Goal: Book appointment/travel/reservation

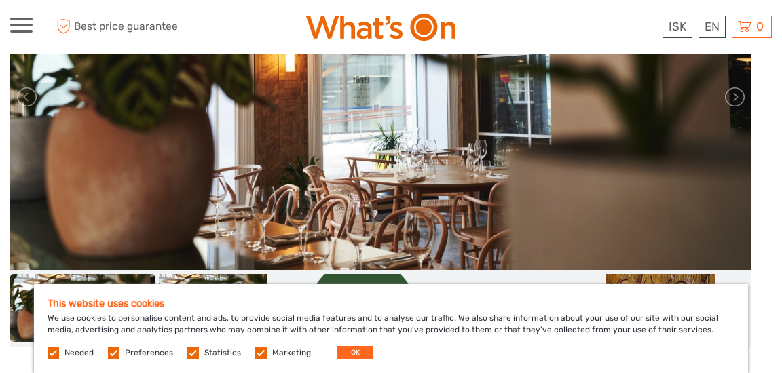
scroll to position [210, 0]
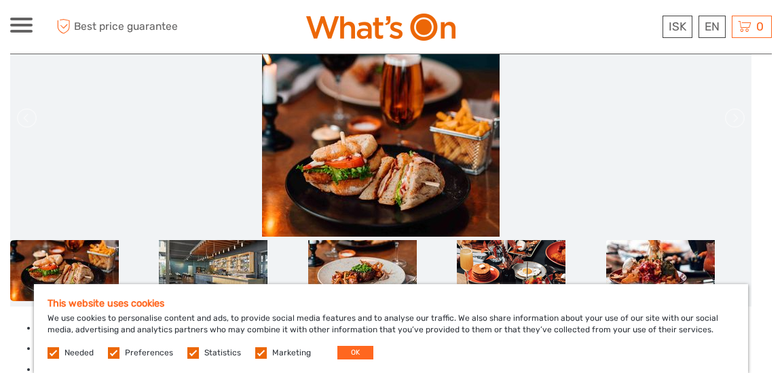
scroll to position [124, 0]
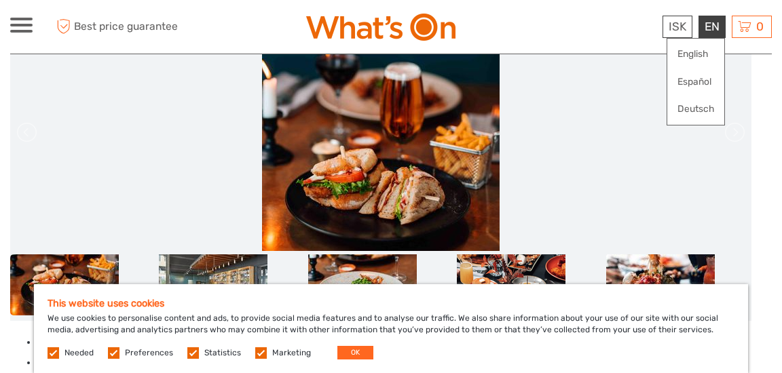
click at [713, 29] on div "EN English Español Deutsch" at bounding box center [711, 27] width 27 height 22
click at [700, 48] on link "English" at bounding box center [695, 54] width 57 height 24
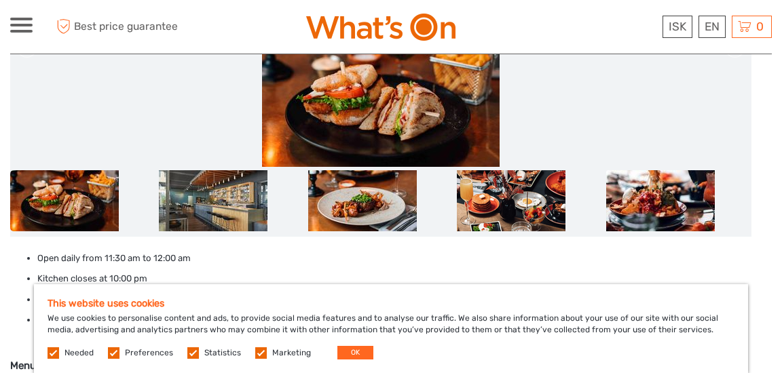
scroll to position [263, 0]
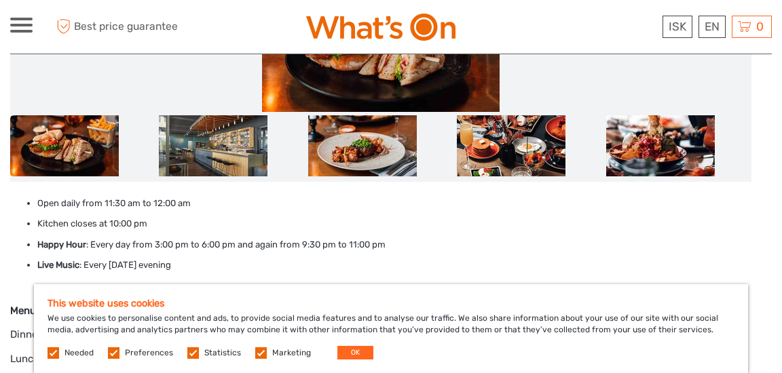
click at [257, 354] on label at bounding box center [261, 354] width 12 height 12
click at [0, 0] on input "checkbox" at bounding box center [0, 0] width 0 height 0
click at [190, 356] on label at bounding box center [193, 354] width 12 height 12
click at [0, 0] on input "checkbox" at bounding box center [0, 0] width 0 height 0
click at [116, 351] on label at bounding box center [114, 354] width 12 height 12
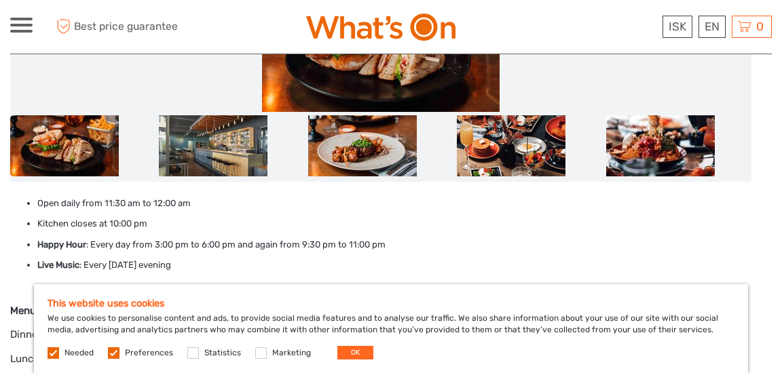
click at [0, 0] on input "checkbox" at bounding box center [0, 0] width 0 height 0
click at [52, 354] on label at bounding box center [54, 354] width 12 height 12
click at [350, 349] on button "OK" at bounding box center [355, 353] width 36 height 14
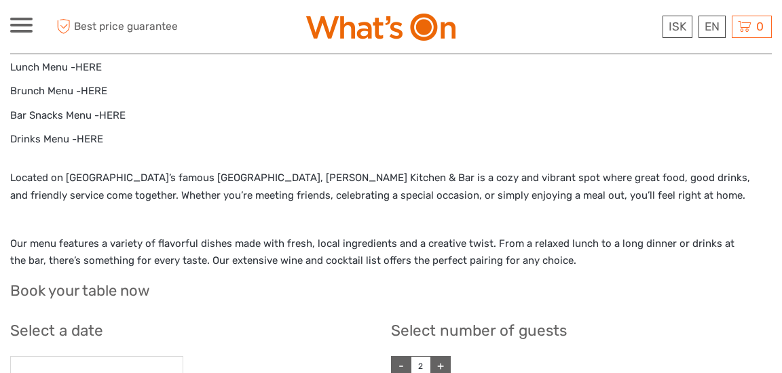
scroll to position [551, 0]
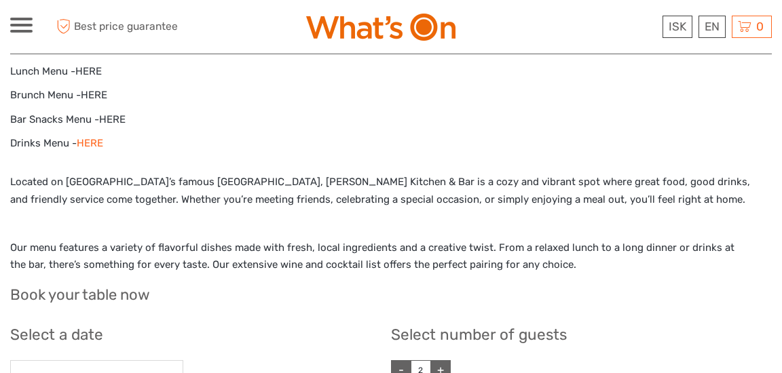
click at [93, 143] on link "HERE" at bounding box center [90, 143] width 26 height 12
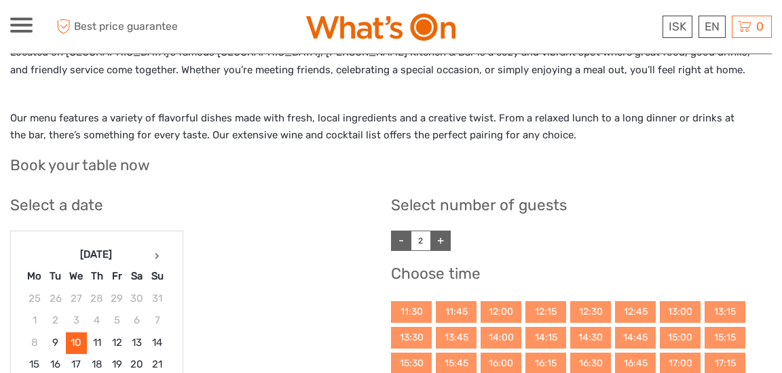
scroll to position [825, 0]
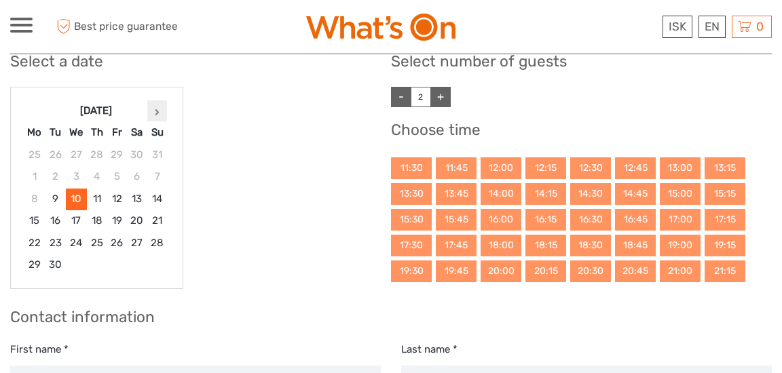
click at [155, 109] on icon at bounding box center [157, 112] width 5 height 7
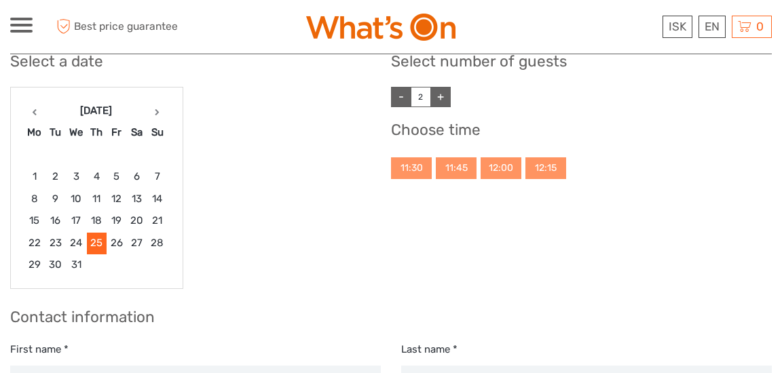
click at [443, 100] on link "+" at bounding box center [440, 97] width 20 height 20
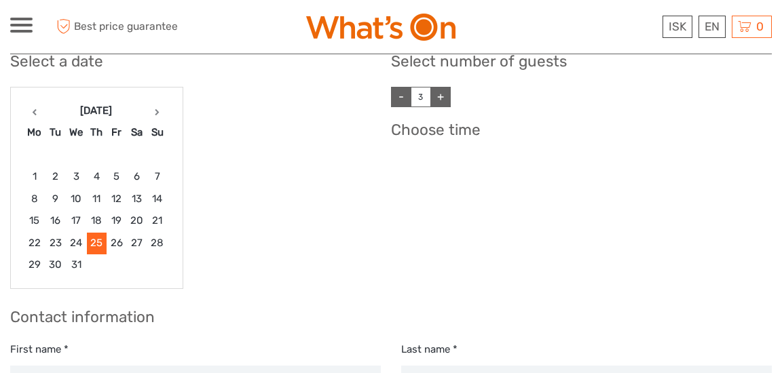
click at [443, 100] on link "+" at bounding box center [440, 97] width 20 height 20
type input "5"
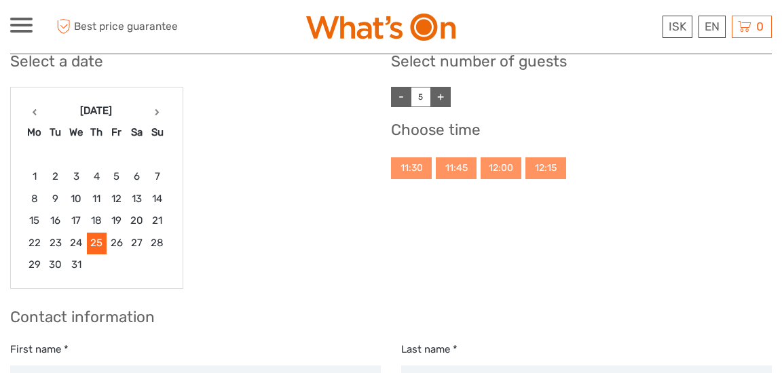
click at [552, 166] on div "12:15" at bounding box center [545, 168] width 41 height 22
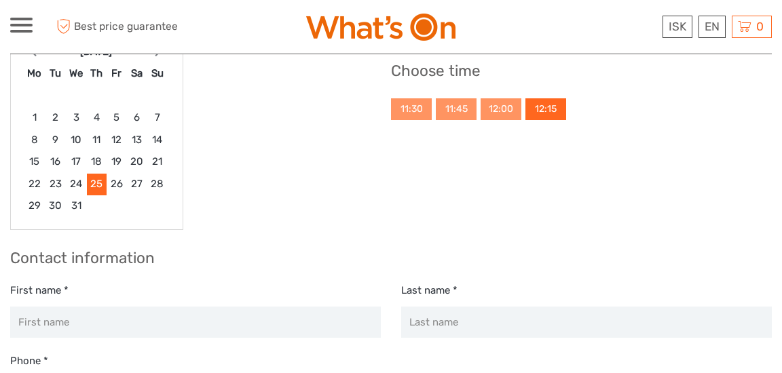
scroll to position [882, 0]
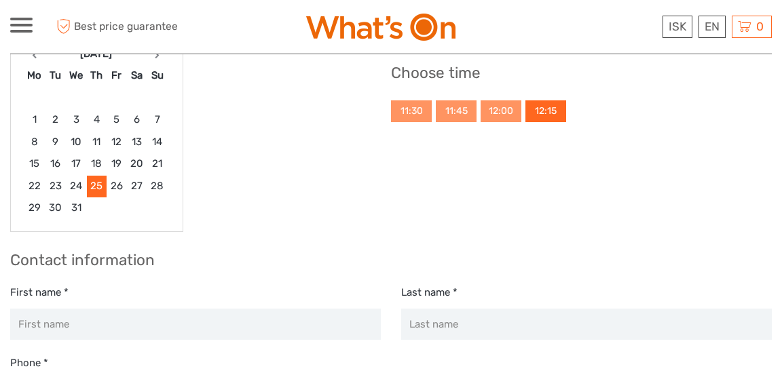
click at [551, 109] on div "12:15" at bounding box center [545, 111] width 41 height 22
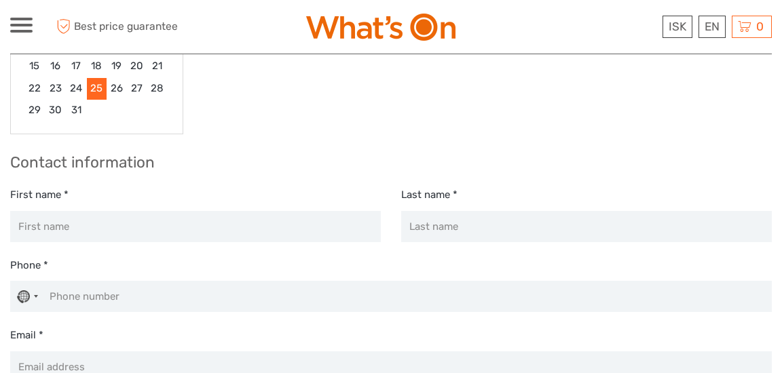
scroll to position [965, 0]
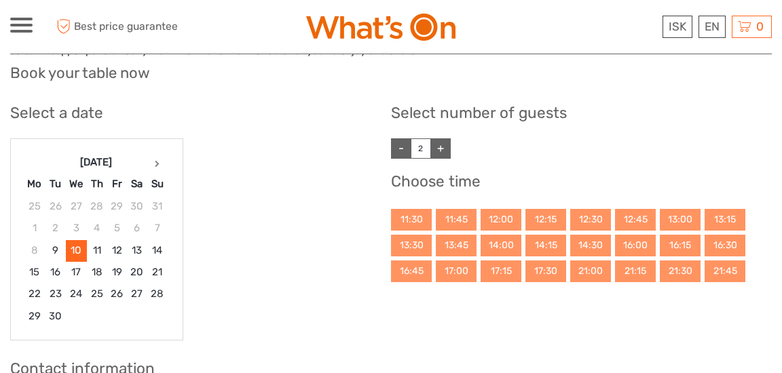
scroll to position [602, 0]
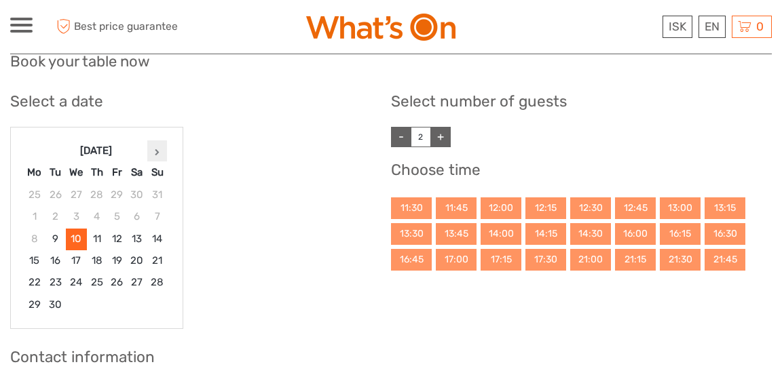
click at [162, 154] on th at bounding box center [157, 151] width 20 height 22
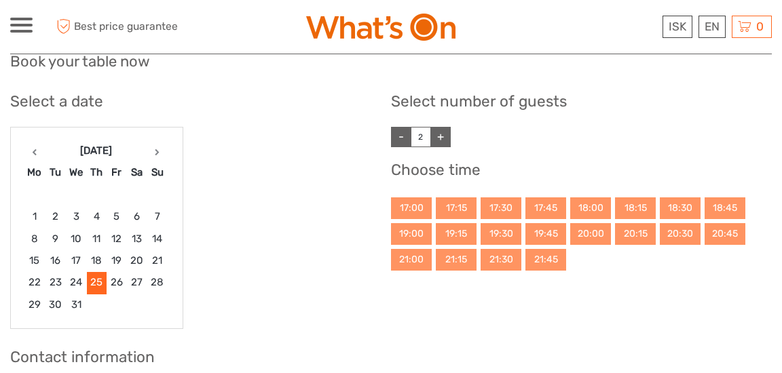
click at [442, 140] on link "+" at bounding box center [440, 137] width 20 height 20
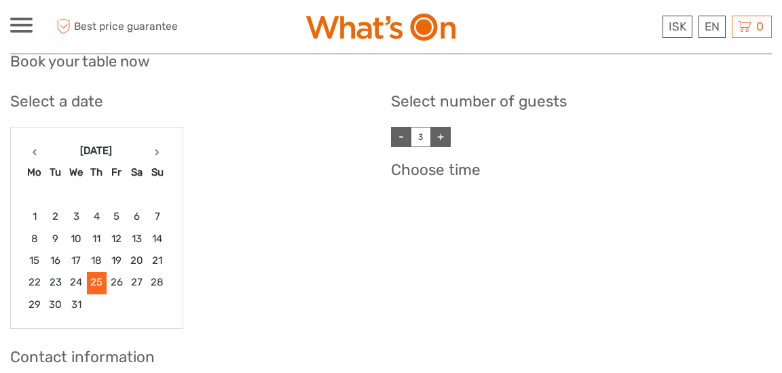
click at [442, 140] on link "+" at bounding box center [440, 137] width 20 height 20
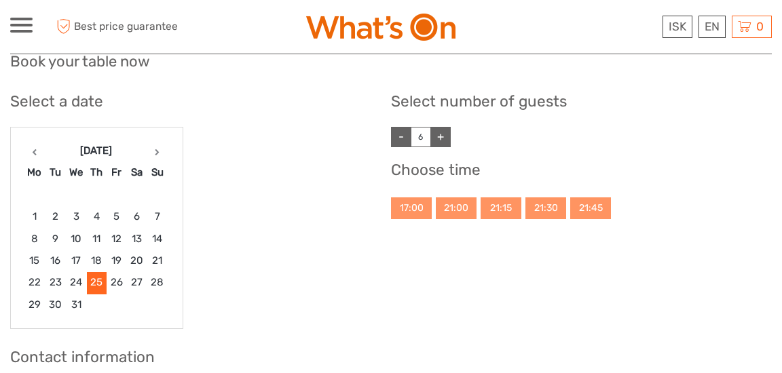
click at [397, 137] on link "-" at bounding box center [401, 137] width 20 height 20
type input "5"
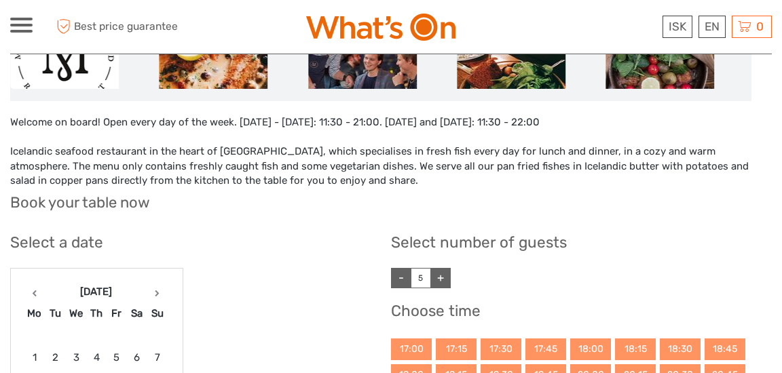
scroll to position [469, 0]
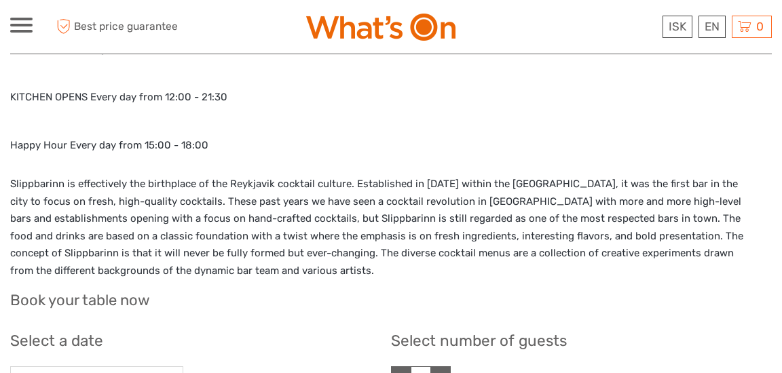
scroll to position [587, 0]
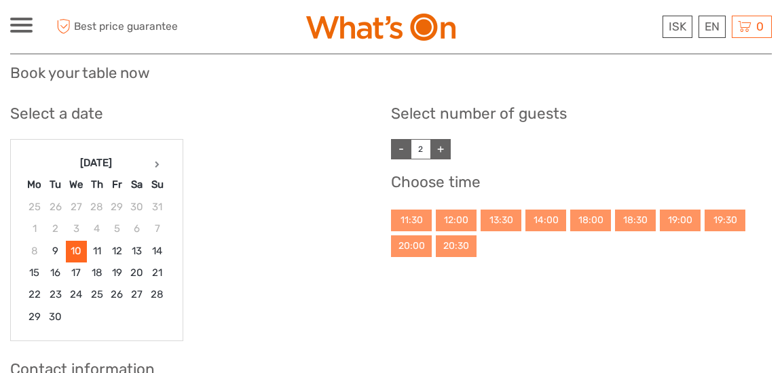
scroll to position [578, 0]
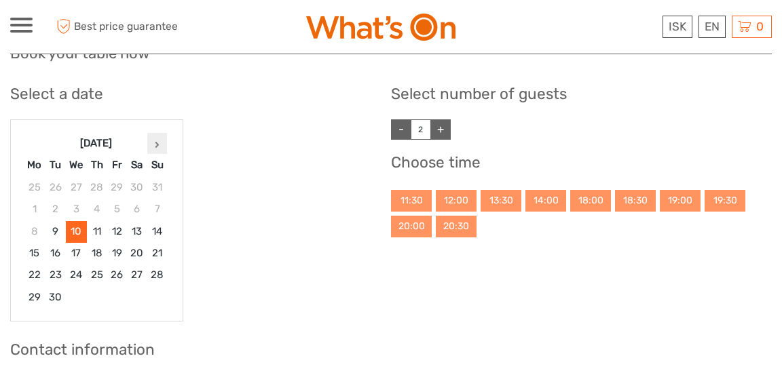
click at [155, 153] on th at bounding box center [157, 143] width 20 height 22
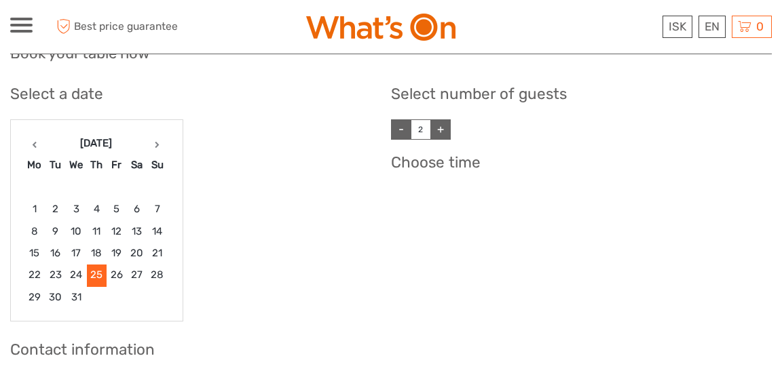
click at [438, 133] on link "+" at bounding box center [440, 129] width 20 height 20
type input "5"
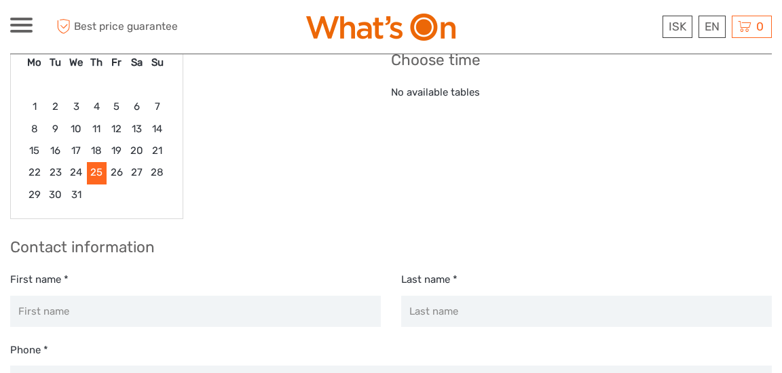
scroll to position [635, 0]
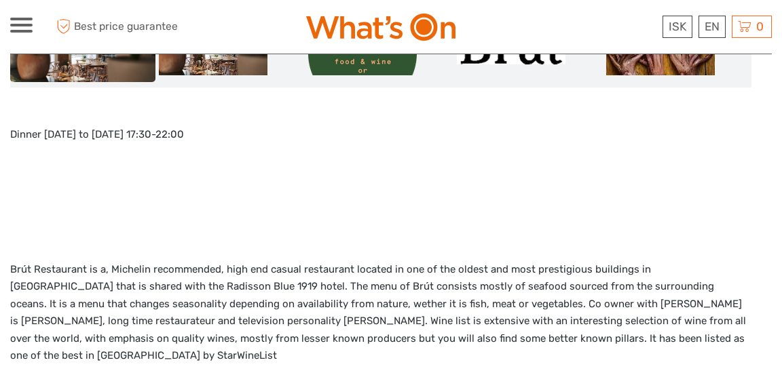
scroll to position [477, 0]
